Goal: Task Accomplishment & Management: Complete application form

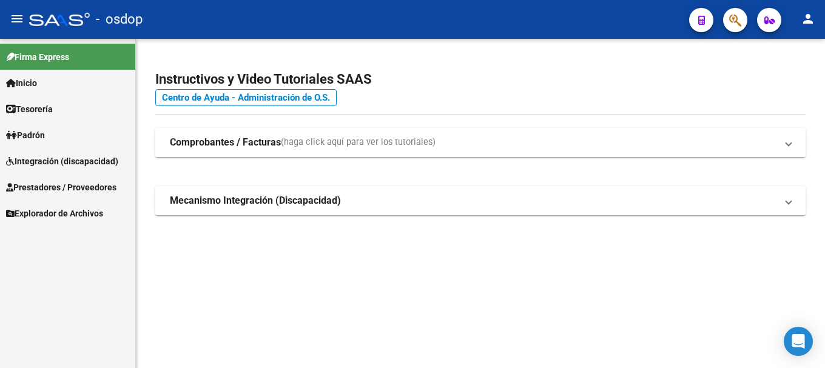
click at [59, 185] on span "Prestadores / Proveedores" at bounding box center [61, 187] width 110 height 13
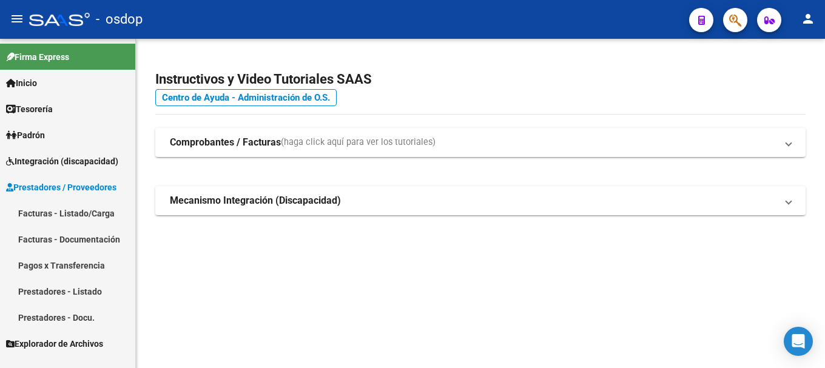
click at [55, 209] on link "Facturas - Listado/Carga" at bounding box center [67, 213] width 135 height 26
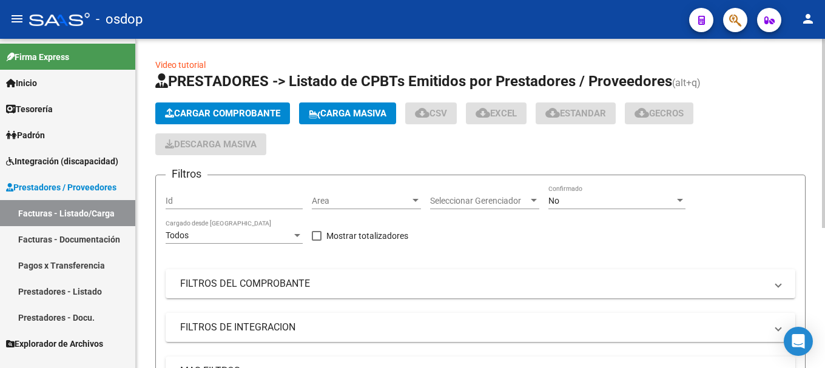
click at [223, 112] on span "Cargar Comprobante" at bounding box center [222, 113] width 115 height 11
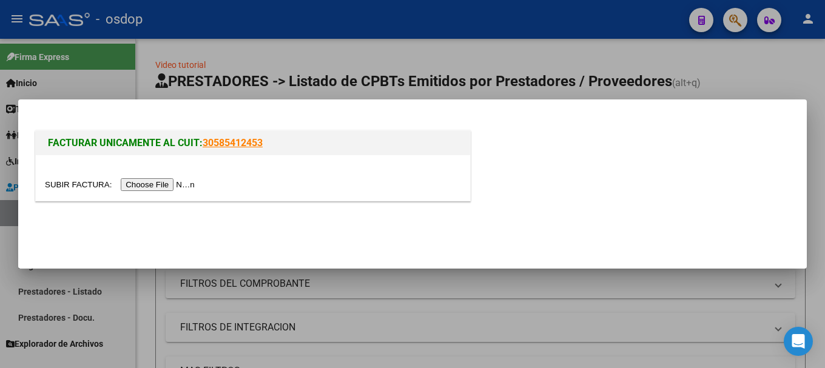
click at [146, 181] on input "file" at bounding box center [122, 184] width 154 height 13
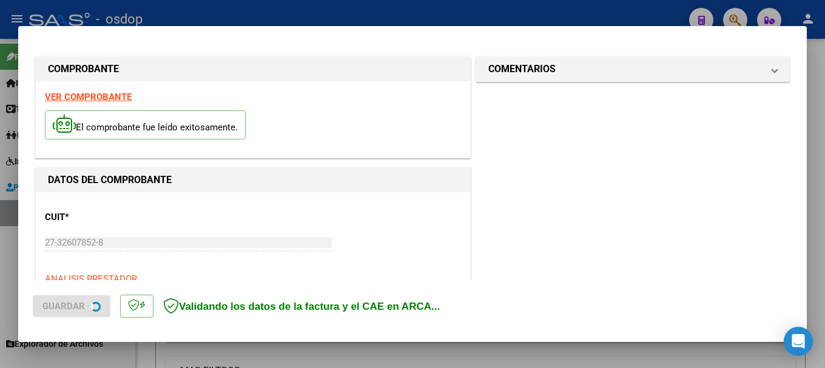
scroll to position [303, 0]
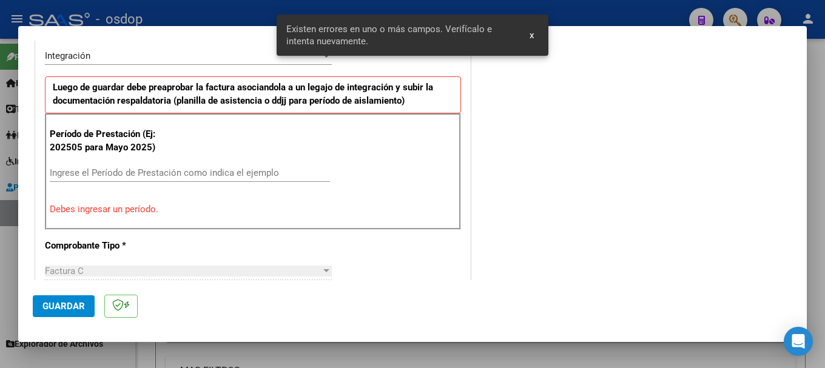
click at [155, 174] on input "Ingrese el Período de Prestación como indica el ejemplo" at bounding box center [190, 172] width 280 height 11
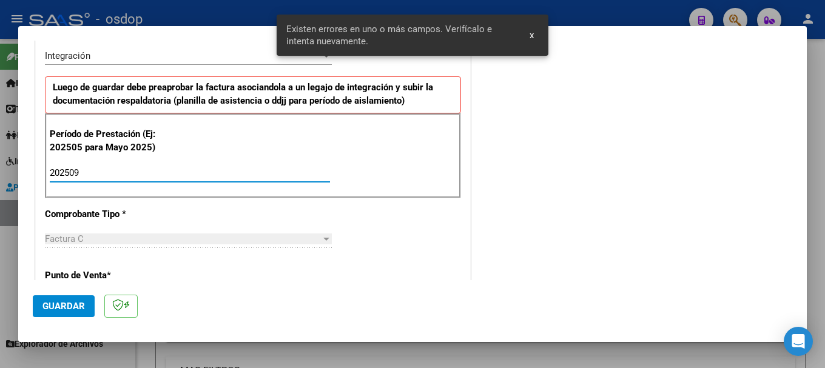
type input "202509"
click at [50, 309] on span "Guardar" at bounding box center [63, 306] width 42 height 11
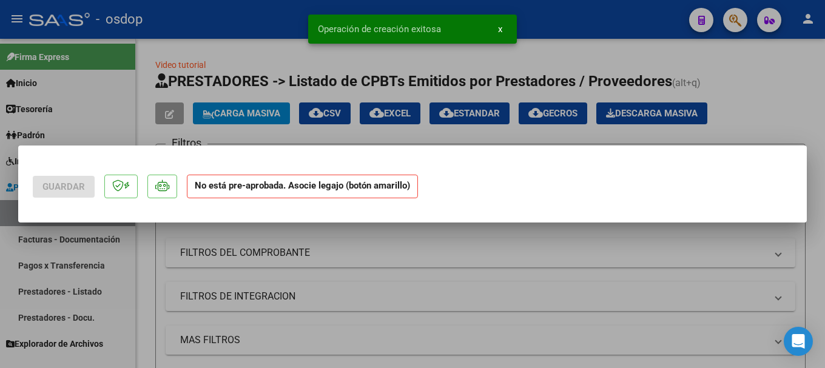
scroll to position [0, 0]
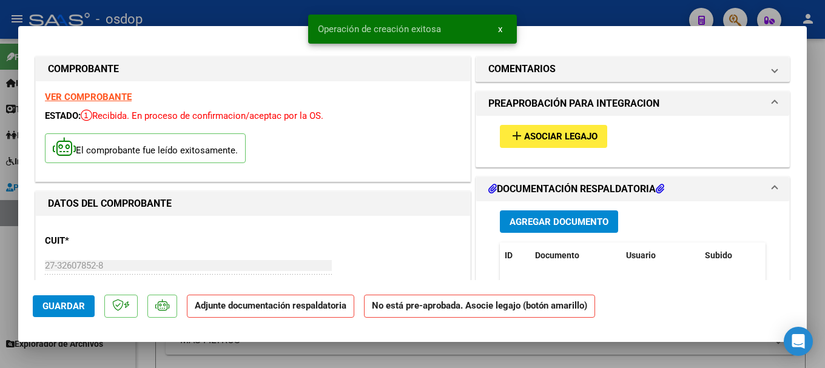
click at [541, 221] on span "Agregar Documento" at bounding box center [559, 222] width 99 height 11
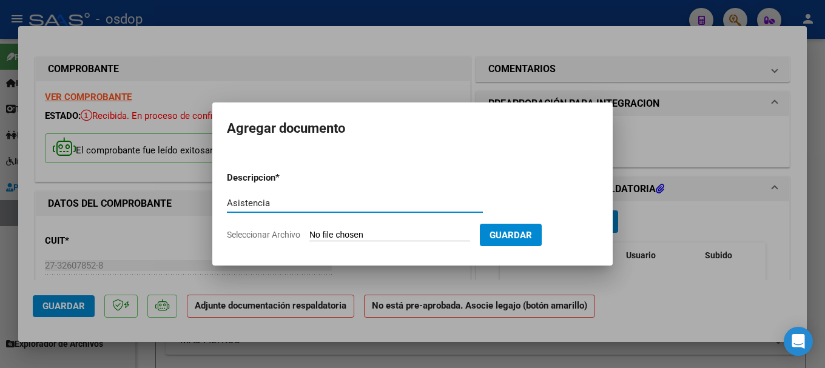
type input "Asistencia"
click at [344, 236] on input "Seleccionar Archivo" at bounding box center [389, 236] width 161 height 12
type input "C:\fakepath\Documento 23.pdf"
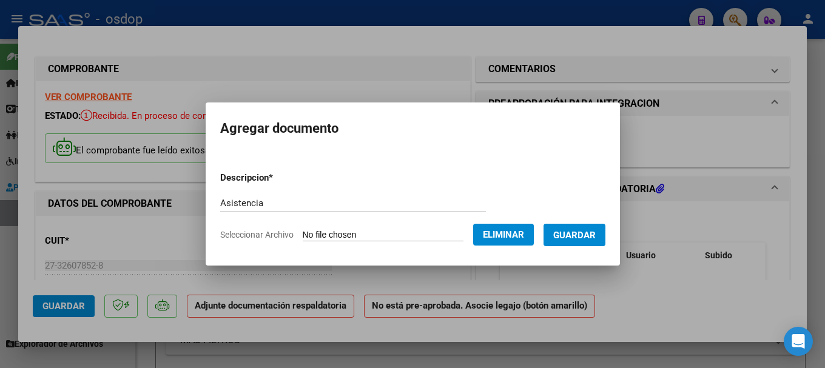
click at [585, 245] on button "Guardar" at bounding box center [575, 235] width 62 height 22
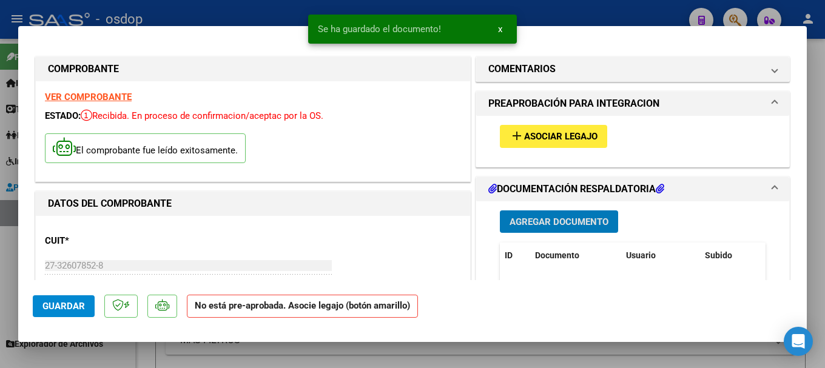
click at [553, 128] on button "add Asociar Legajo" at bounding box center [553, 136] width 107 height 22
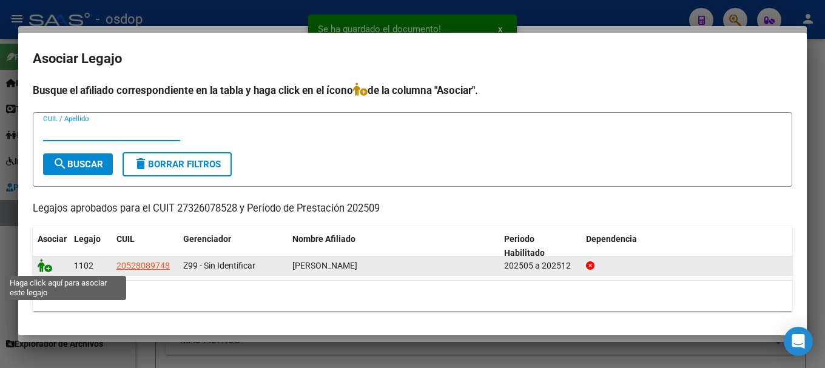
click at [44, 265] on icon at bounding box center [45, 265] width 15 height 13
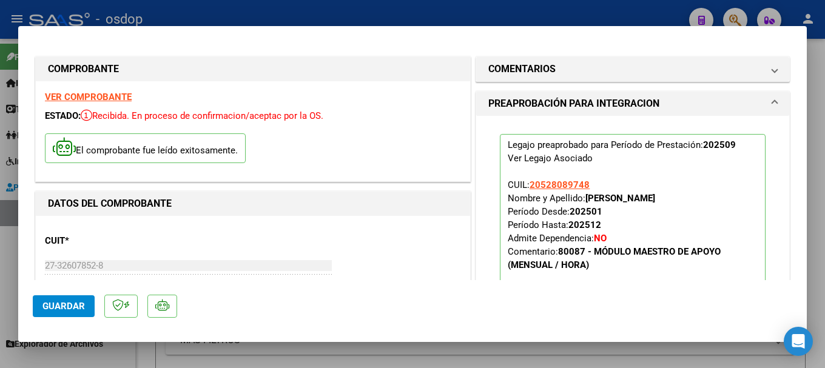
click at [70, 301] on span "Guardar" at bounding box center [63, 306] width 42 height 11
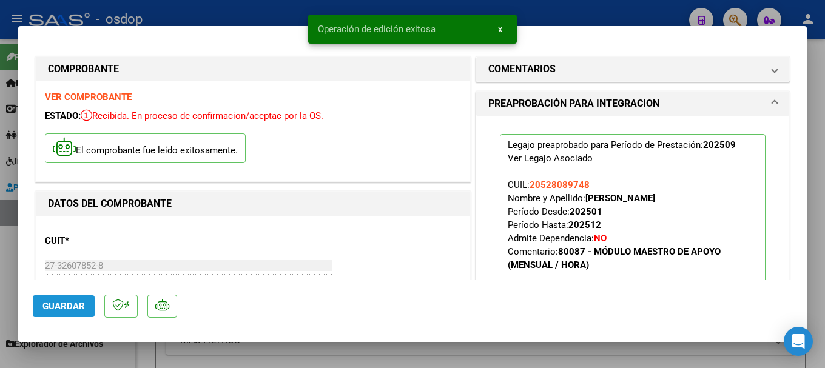
click at [79, 305] on span "Guardar" at bounding box center [63, 306] width 42 height 11
click at [164, 15] on div at bounding box center [412, 184] width 825 height 368
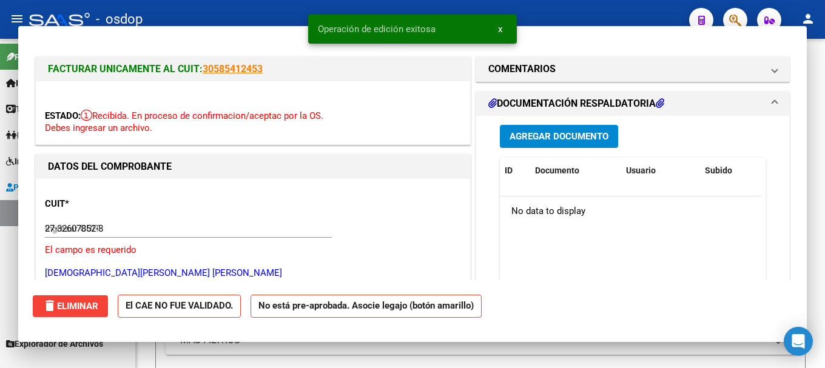
type input "$ 0,00"
